Goal: Task Accomplishment & Management: Manage account settings

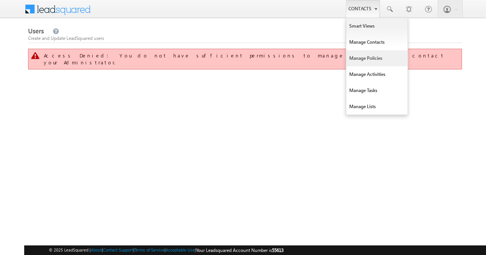
drag, startPoint x: 0, startPoint y: 0, endPoint x: 367, endPoint y: 55, distance: 371.1
click at [367, 55] on link "Manage Policies" at bounding box center [376, 58] width 61 height 16
